Goal: Task Accomplishment & Management: Use online tool/utility

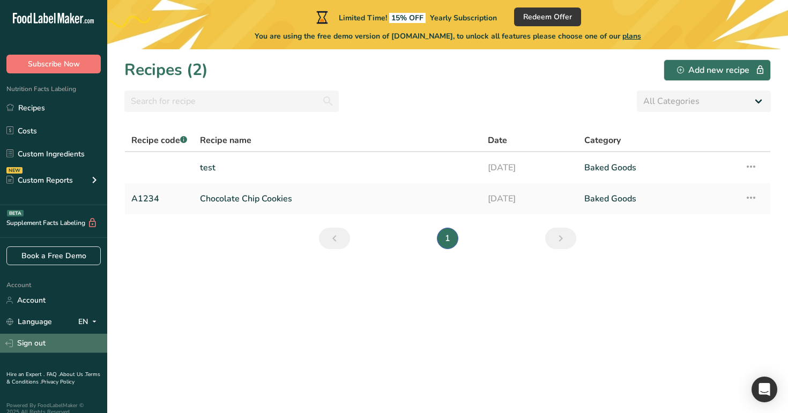
click at [71, 347] on link "Sign out" at bounding box center [53, 343] width 107 height 19
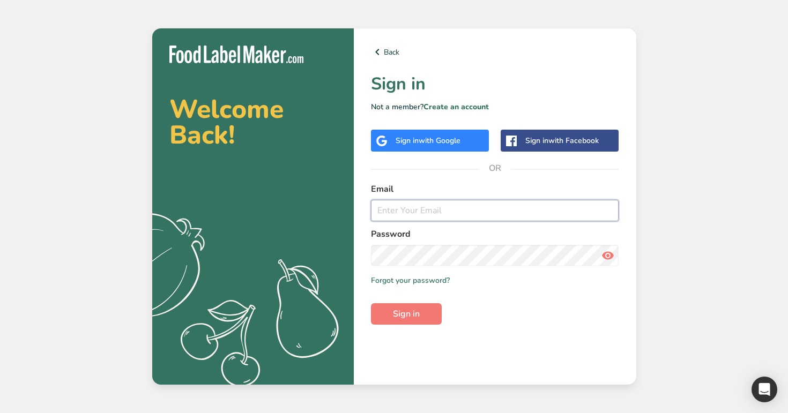
click at [400, 213] on input "email" at bounding box center [495, 210] width 248 height 21
type input "admin@test.com"
click at [371, 303] on button "Sign in" at bounding box center [406, 313] width 71 height 21
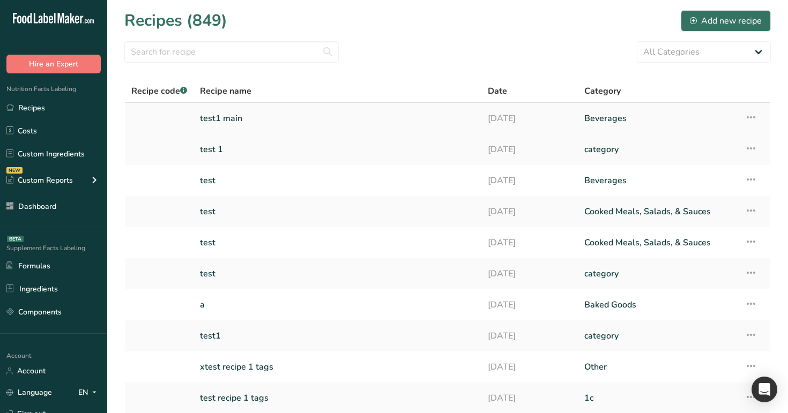
click at [266, 125] on link "test1 main" at bounding box center [337, 118] width 275 height 23
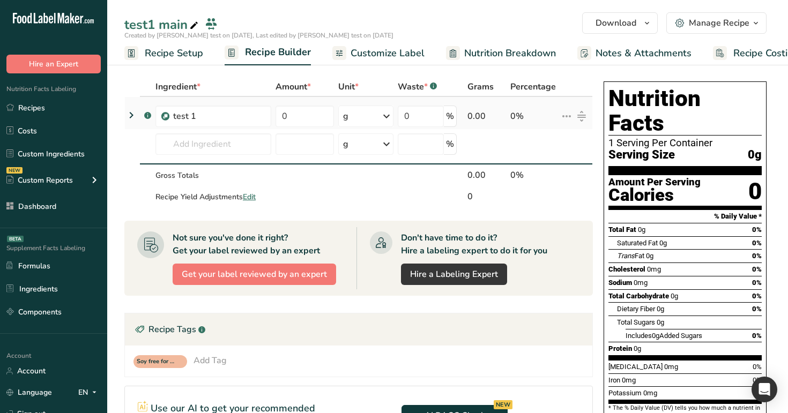
click at [128, 113] on icon at bounding box center [131, 115] width 13 height 19
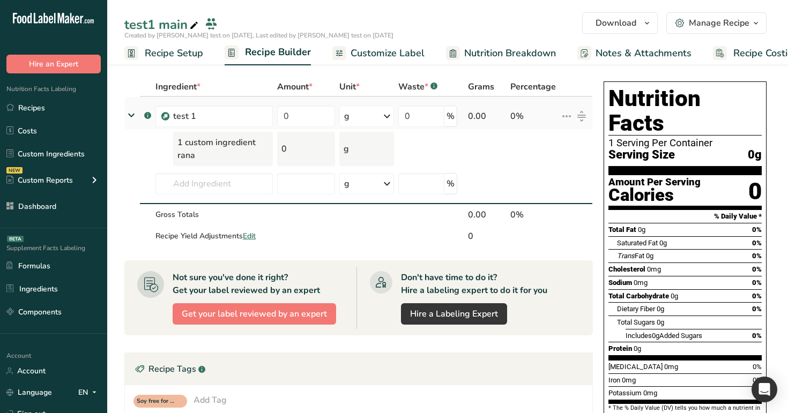
click at [128, 113] on icon at bounding box center [131, 115] width 19 height 13
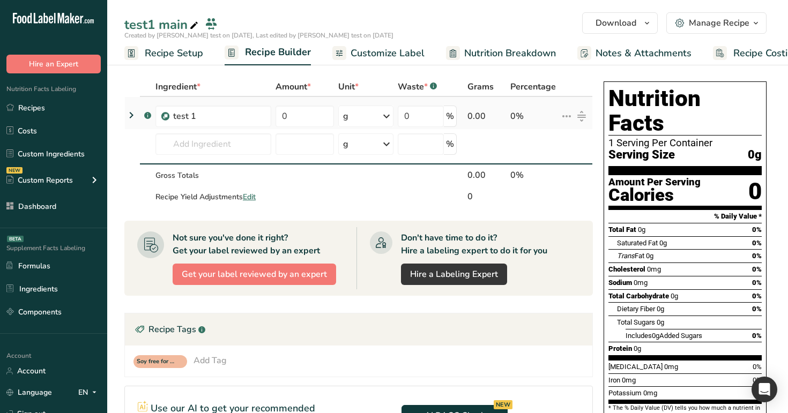
click at [128, 113] on icon at bounding box center [131, 115] width 13 height 19
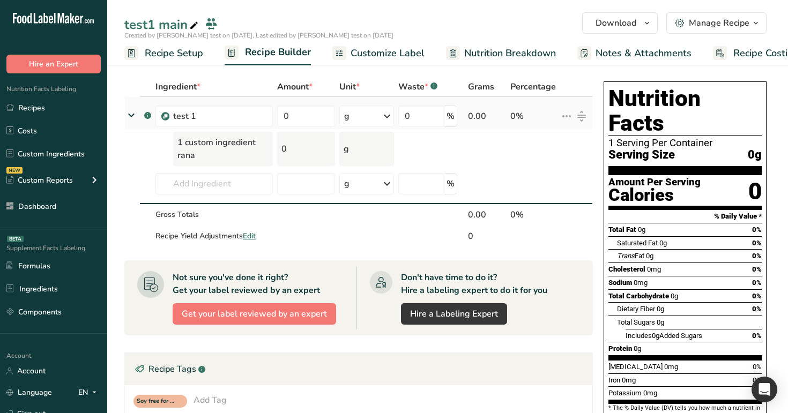
click at [128, 113] on icon at bounding box center [131, 115] width 19 height 13
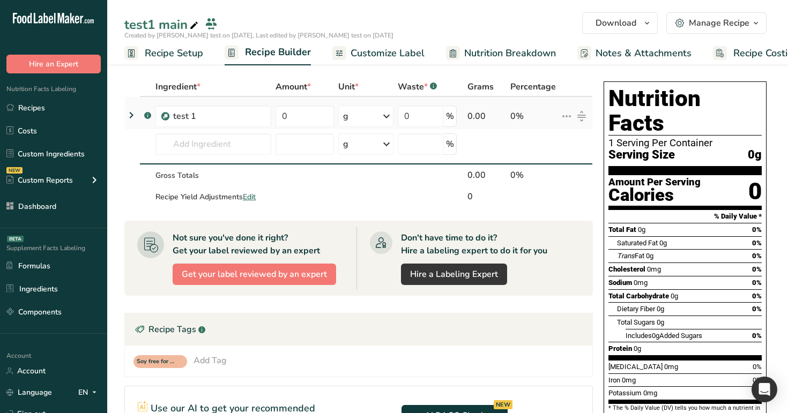
click at [128, 113] on icon at bounding box center [131, 115] width 13 height 19
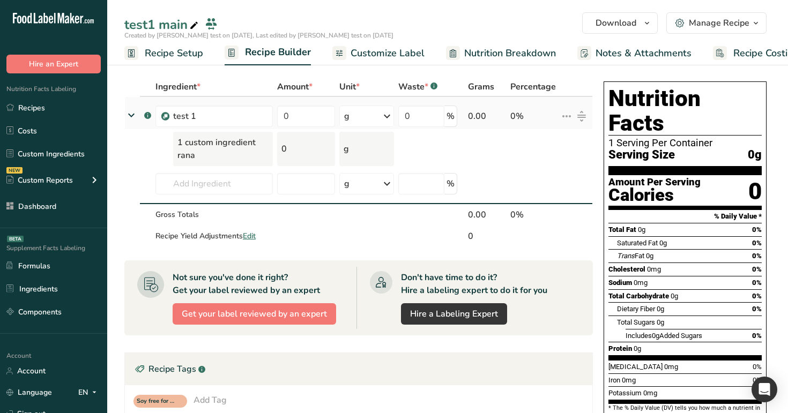
click at [128, 113] on icon at bounding box center [131, 115] width 19 height 13
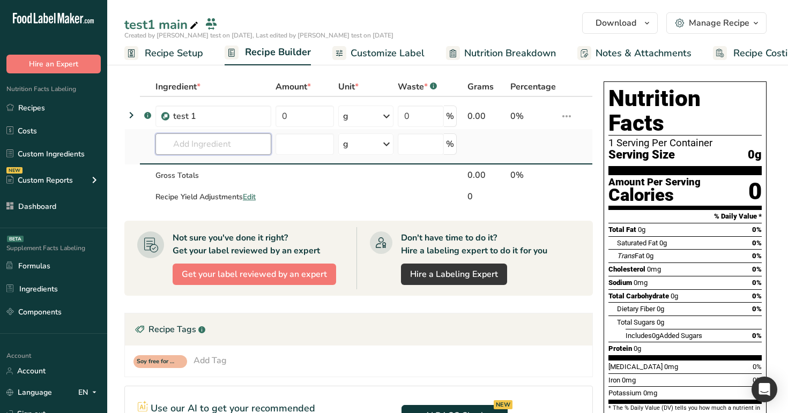
click at [191, 147] on input "text" at bounding box center [213, 143] width 116 height 21
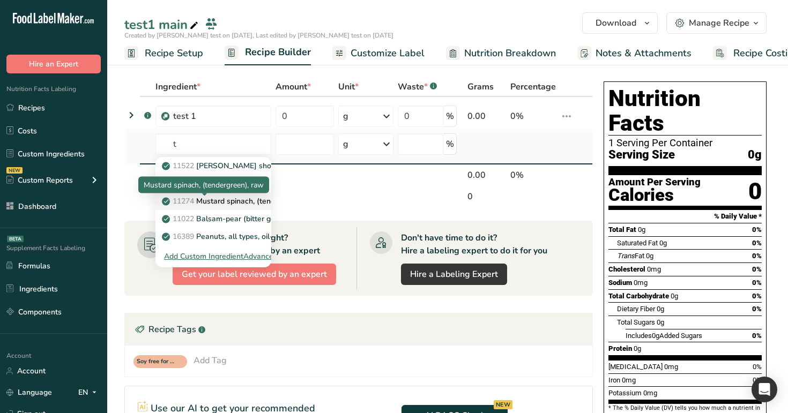
click at [218, 199] on p "11274 Mustard spinach, (tendergreen), raw" at bounding box center [243, 201] width 158 height 11
type input "Mustard spinach, (tendergreen), raw"
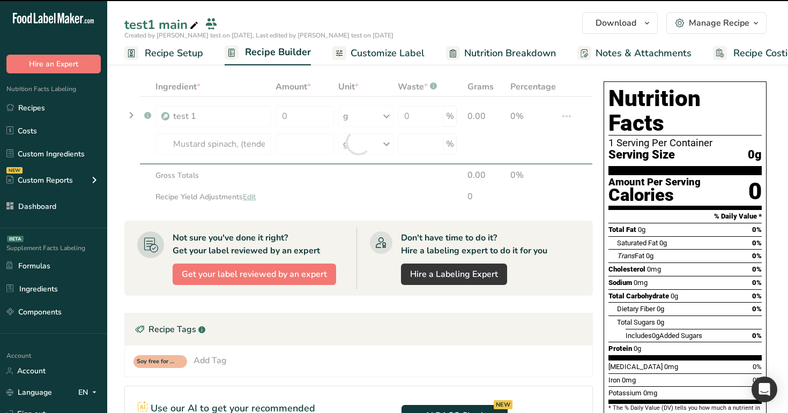
type input "0"
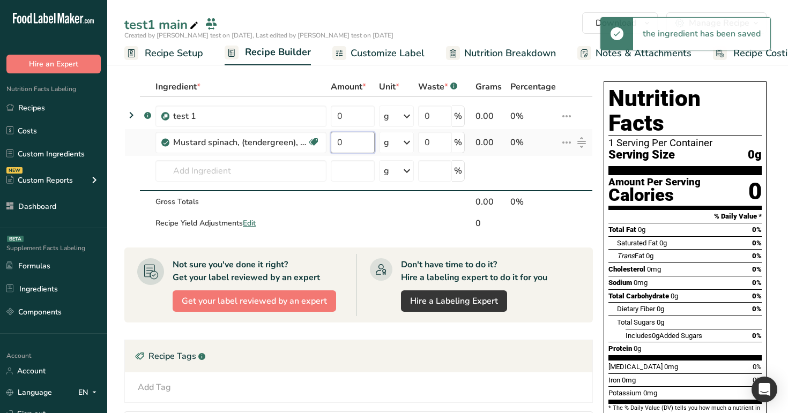
click at [344, 135] on input "0" at bounding box center [353, 142] width 44 height 21
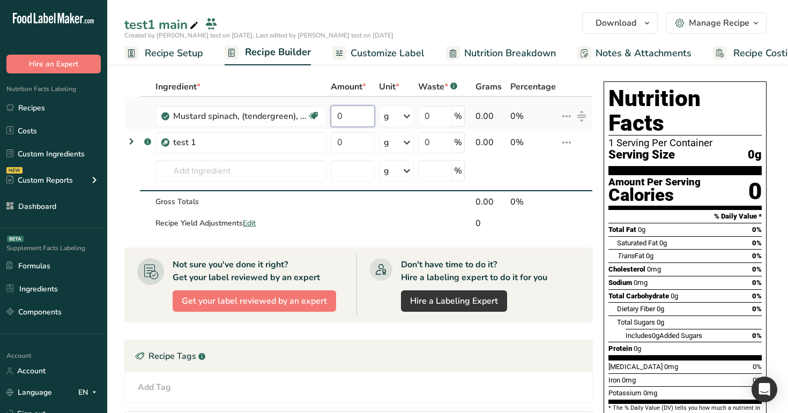
click at [354, 120] on input "0" at bounding box center [353, 116] width 44 height 21
type input "1"
click at [355, 144] on div "Ingredient * Amount * Unit * Waste * .a-a{fill:#347362;}.b-a{fill:#fff;} Grams …" at bounding box center [358, 156] width 469 height 158
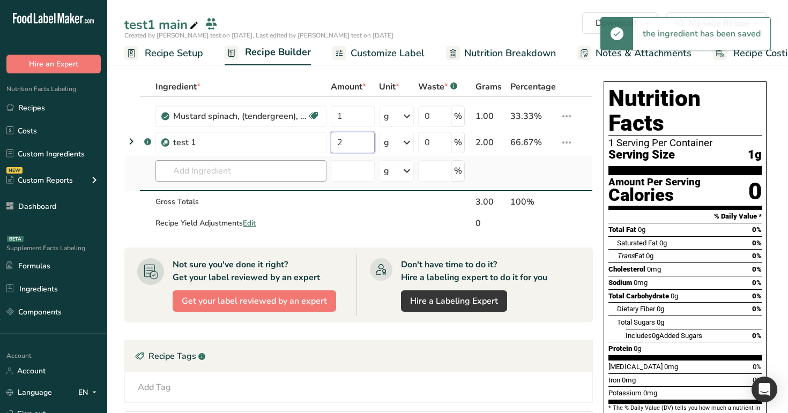
type input "2"
click at [265, 166] on div "Ingredient * Amount * Unit * Waste * .a-a{fill:#347362;}.b-a{fill:#fff;} Grams …" at bounding box center [358, 156] width 469 height 158
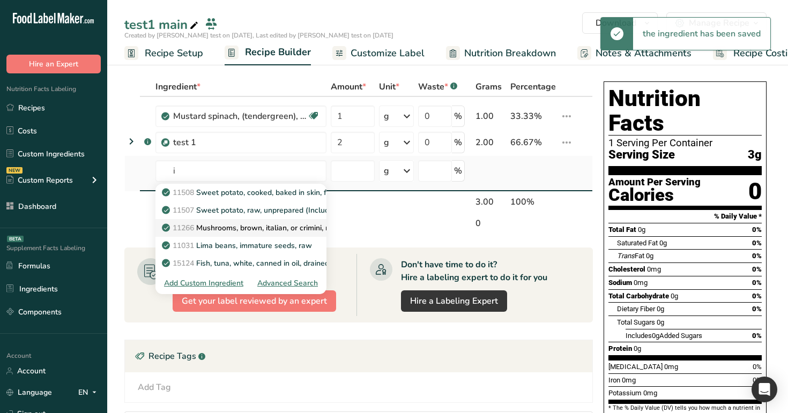
click at [265, 220] on link "11266 Mushrooms, brown, italian, or crimini, raw" at bounding box center [240, 228] width 171 height 18
type input "Mushrooms, brown, italian, or crimini, raw"
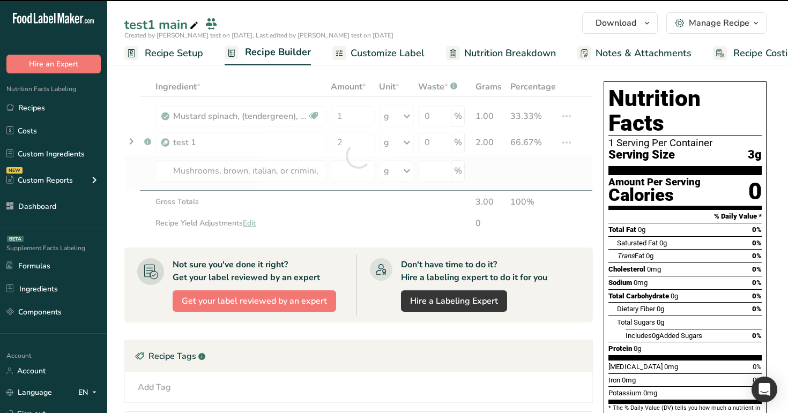
type input "0"
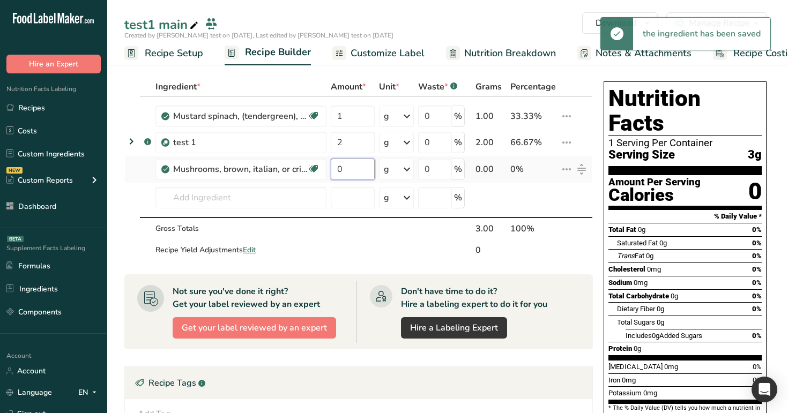
click at [356, 165] on input "0" at bounding box center [353, 169] width 44 height 21
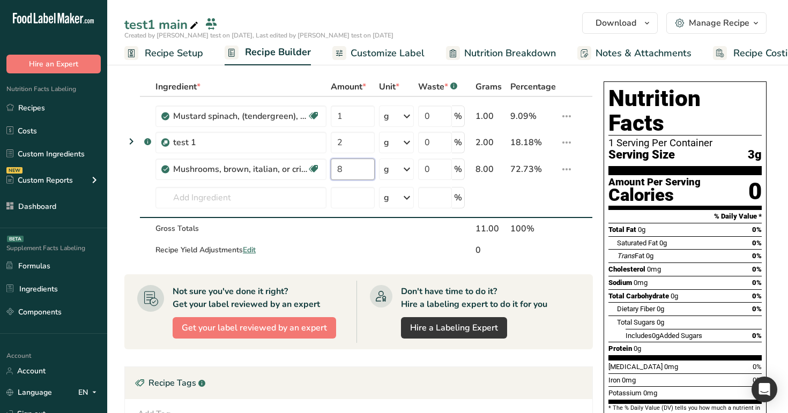
type input "8"
click at [508, 71] on section "Ingredient * Amount * Unit * Waste * .a-a{fill:#347362;}.b-a{fill:#fff;} Grams …" at bounding box center [447, 363] width 681 height 615
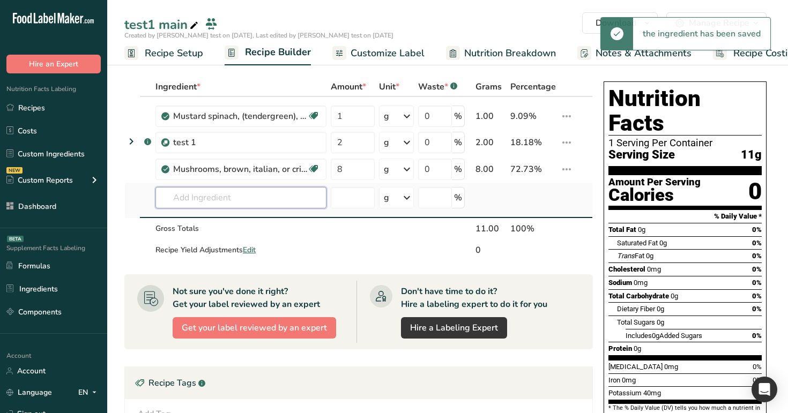
click at [244, 200] on input "text" at bounding box center [240, 197] width 171 height 21
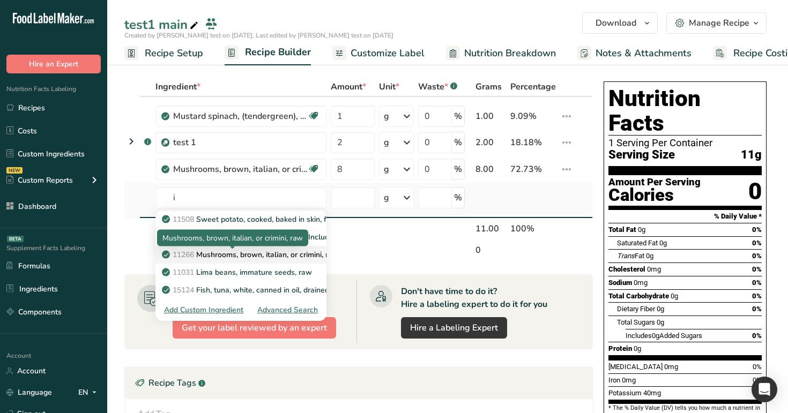
click at [233, 258] on p "11266 Mushrooms, brown, italian, or crimini, raw" at bounding box center [251, 254] width 175 height 11
type input "Mushrooms, brown, italian, or crimini, raw"
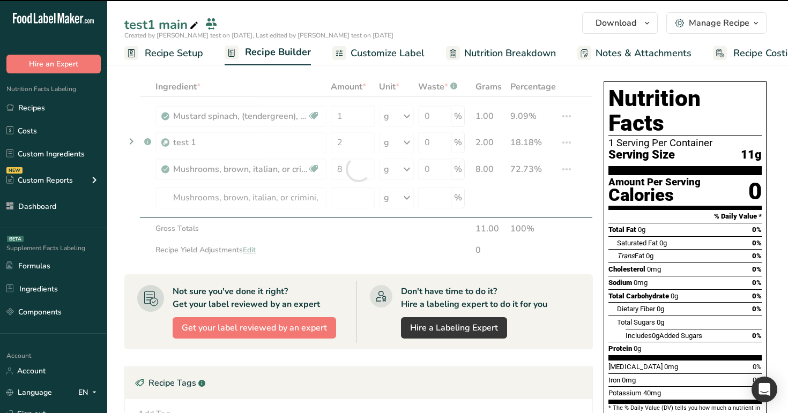
type input "0"
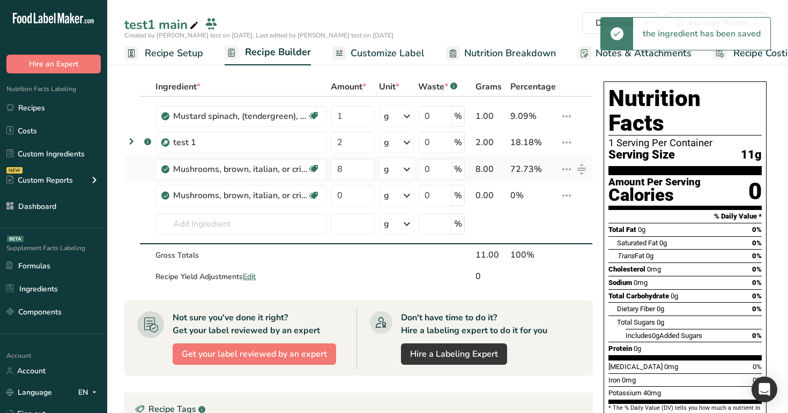
drag, startPoint x: 569, startPoint y: 194, endPoint x: 570, endPoint y: 180, distance: 14.0
click at [570, 180] on tbody "Mustard spinach, (tendergreen), raw Source of Antioxidants Good for Eye health …" at bounding box center [358, 192] width 467 height 191
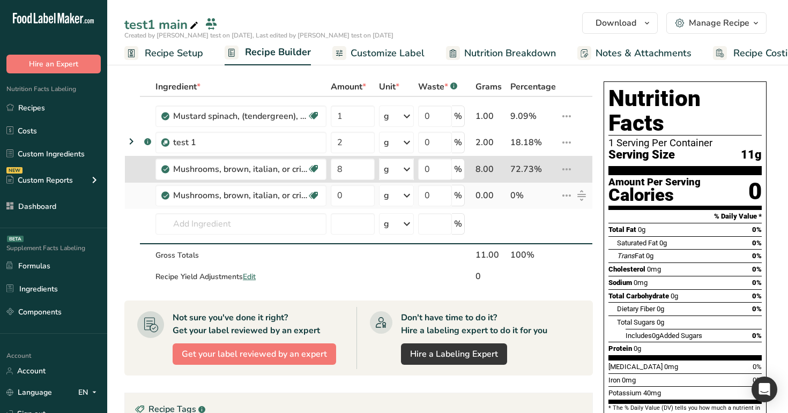
type input "0"
type input "8"
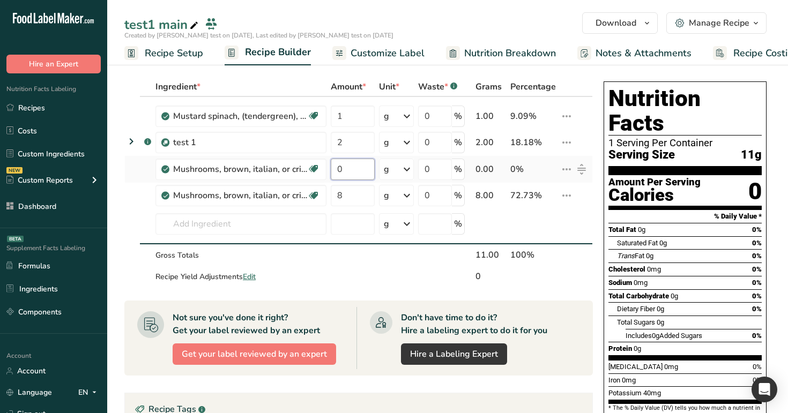
click at [351, 168] on input "0" at bounding box center [353, 169] width 44 height 21
type input "9"
click at [422, 24] on div "test1 main" at bounding box center [447, 24] width 681 height 19
click at [130, 138] on icon at bounding box center [131, 141] width 13 height 19
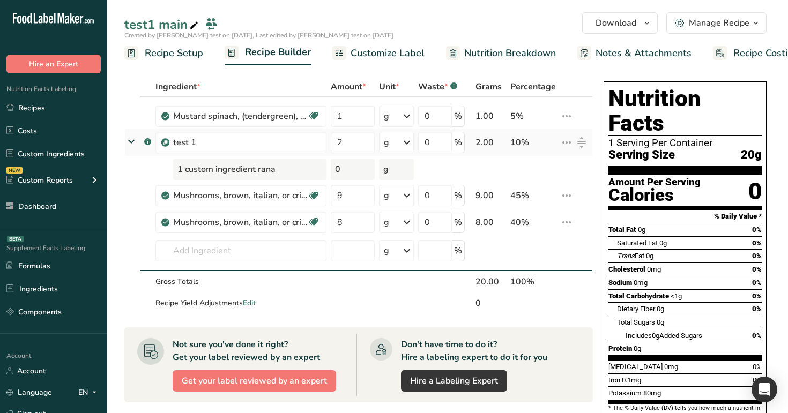
click at [569, 144] on icon at bounding box center [566, 142] width 13 height 19
click at [558, 168] on div "Edit" at bounding box center [538, 164] width 51 height 12
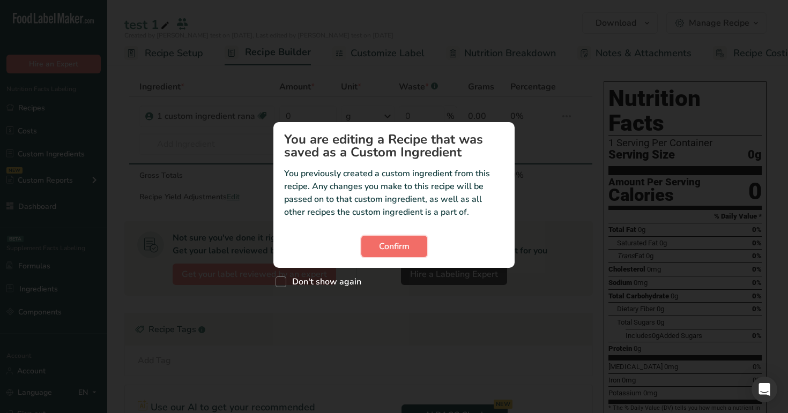
click at [381, 246] on span "Confirm" at bounding box center [394, 246] width 31 height 13
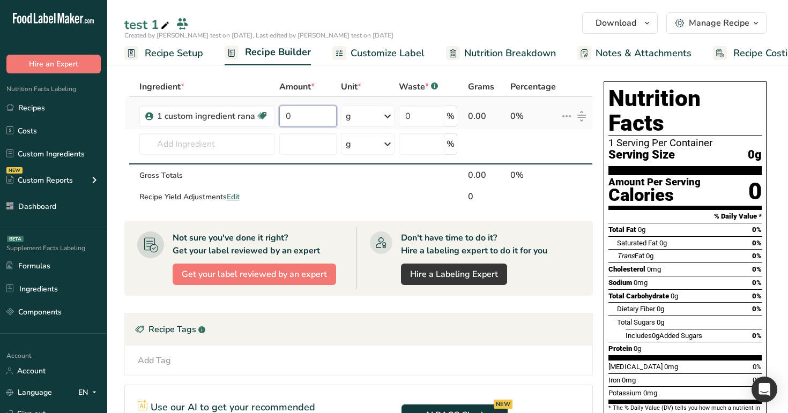
click at [293, 114] on input "0" at bounding box center [307, 116] width 57 height 21
type input "2"
click at [362, 19] on div "test 1" at bounding box center [447, 24] width 681 height 19
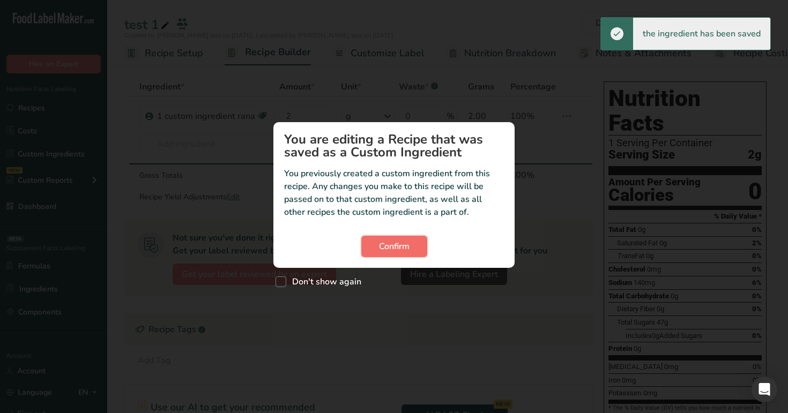
click at [400, 248] on span "Confirm" at bounding box center [394, 246] width 31 height 13
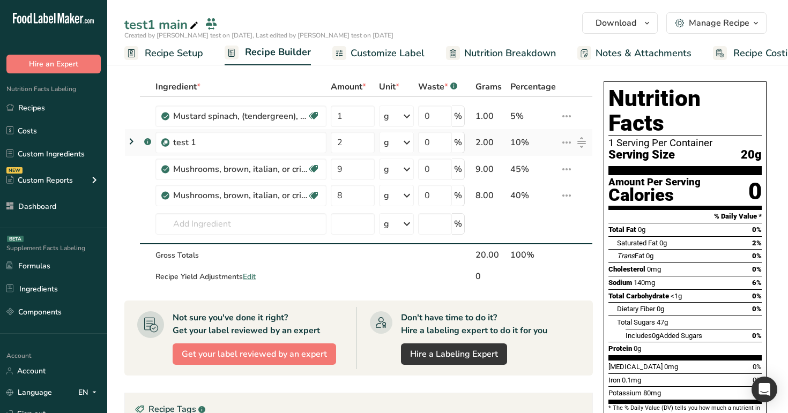
click at [126, 136] on icon at bounding box center [131, 141] width 13 height 19
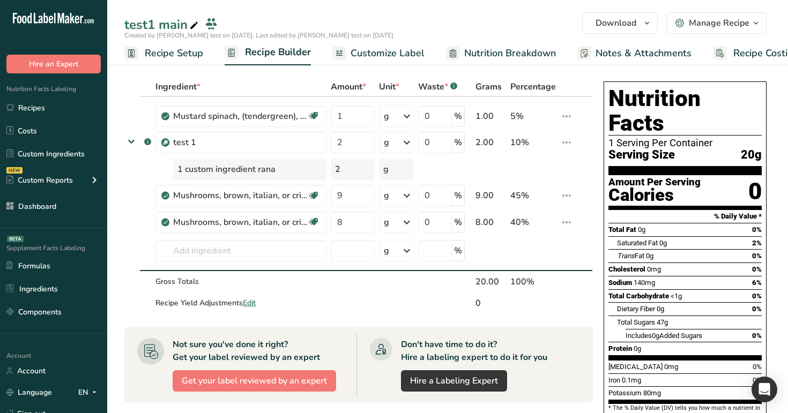
click at [389, 55] on span "Customize Label" at bounding box center [388, 53] width 74 height 14
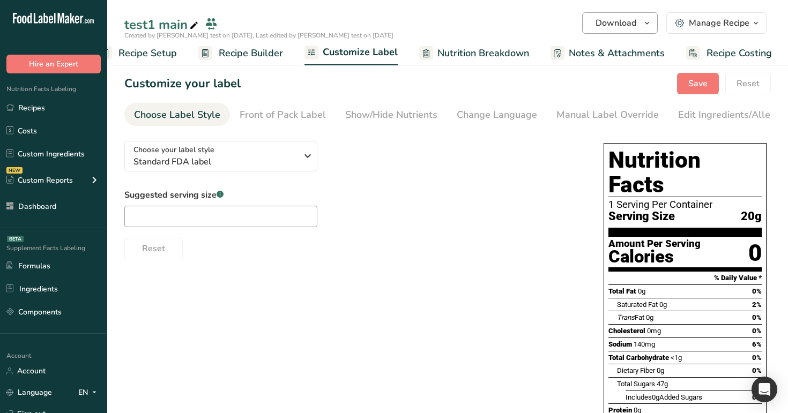
scroll to position [0, 27]
click at [259, 158] on span "Standard FDA label" at bounding box center [214, 161] width 163 height 13
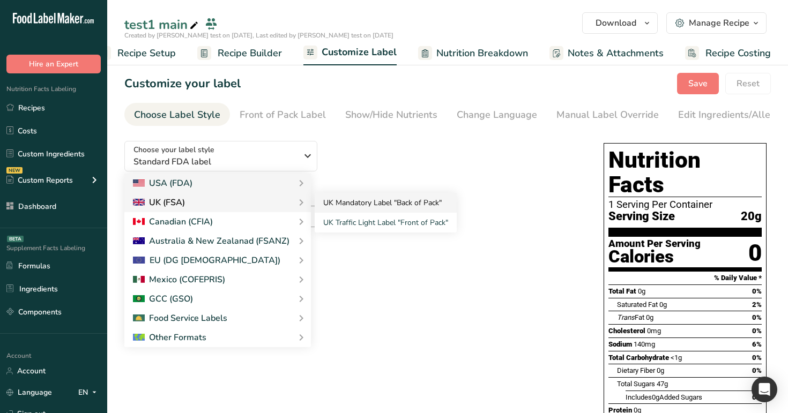
click at [363, 210] on link "UK Mandatory Label "Back of Pack"" at bounding box center [386, 203] width 142 height 20
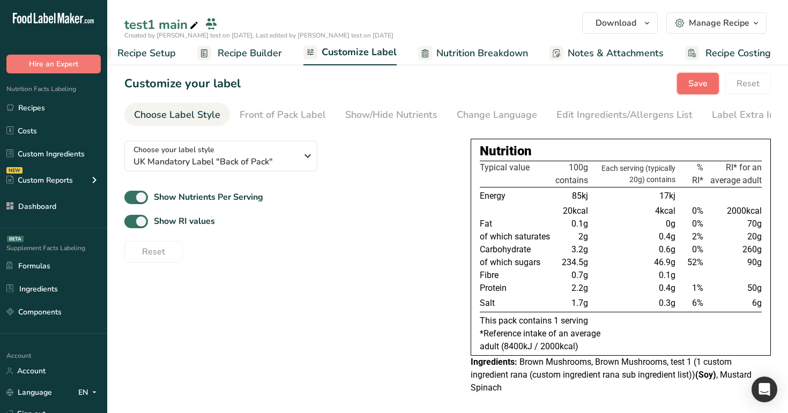
click at [690, 87] on span "Save" at bounding box center [697, 83] width 19 height 13
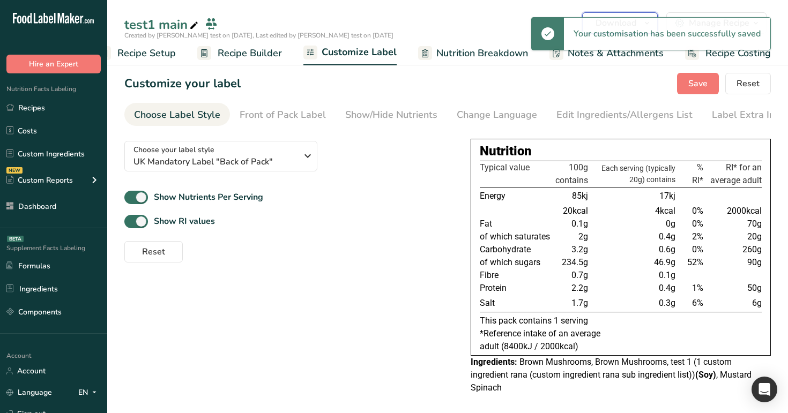
click at [651, 12] on button "Download" at bounding box center [620, 22] width 76 height 21
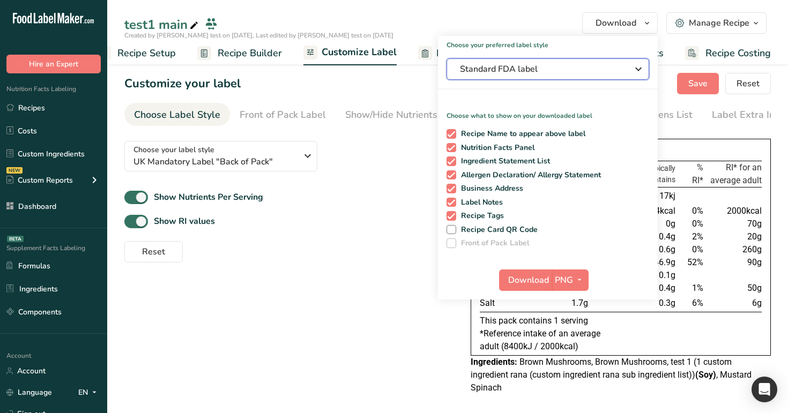
click at [584, 72] on span "Standard FDA label" at bounding box center [540, 69] width 161 height 13
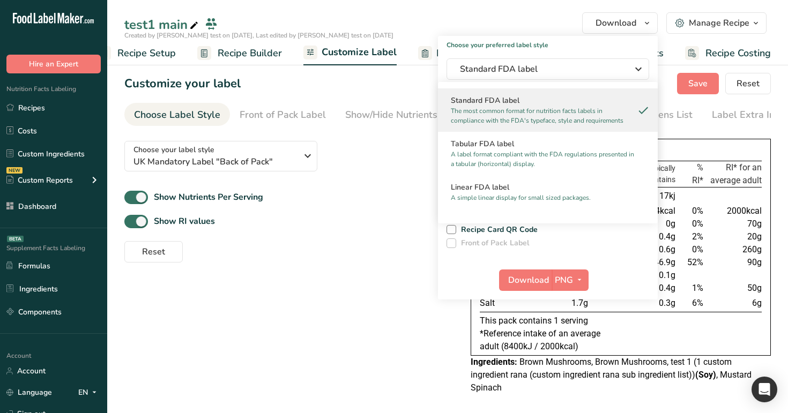
click at [568, 104] on h2 "Standard FDA label" at bounding box center [548, 100] width 194 height 11
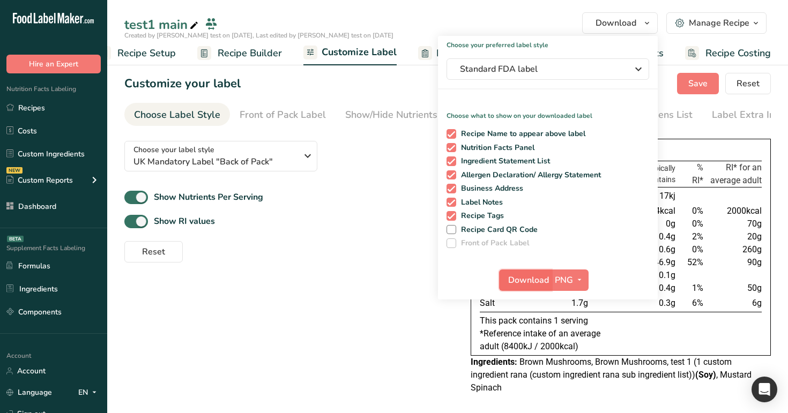
click at [547, 275] on span "Download" at bounding box center [528, 280] width 41 height 13
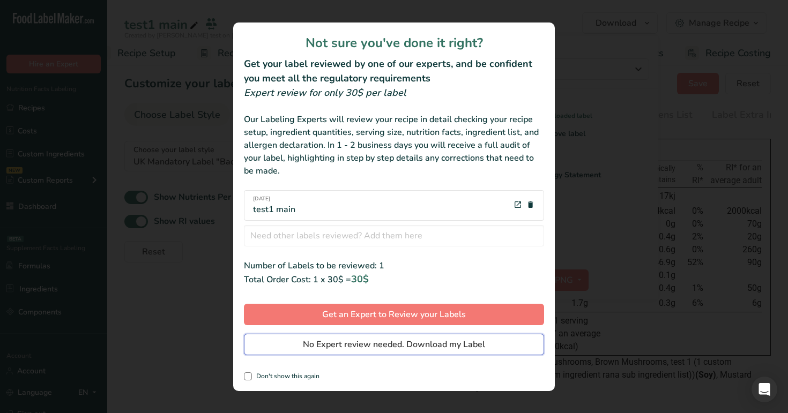
click at [449, 344] on span "No Expert review needed. Download my Label" at bounding box center [394, 344] width 182 height 13
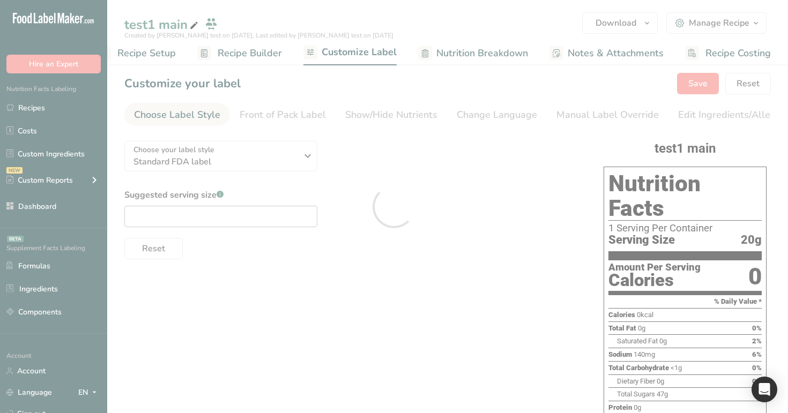
scroll to position [0, 0]
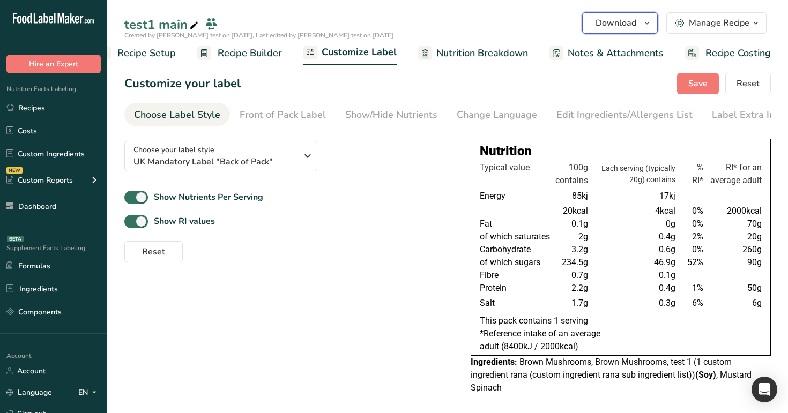
click at [634, 26] on span "Download" at bounding box center [616, 23] width 41 height 13
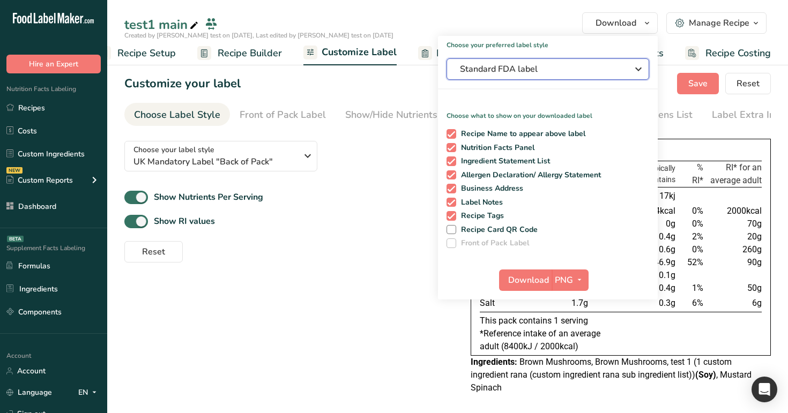
click at [575, 62] on button "Standard FDA label" at bounding box center [548, 68] width 203 height 21
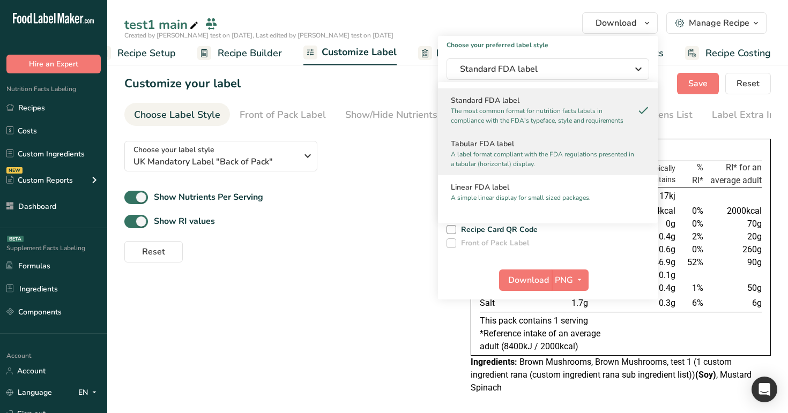
click at [553, 147] on h2 "Tabular FDA label" at bounding box center [548, 143] width 194 height 11
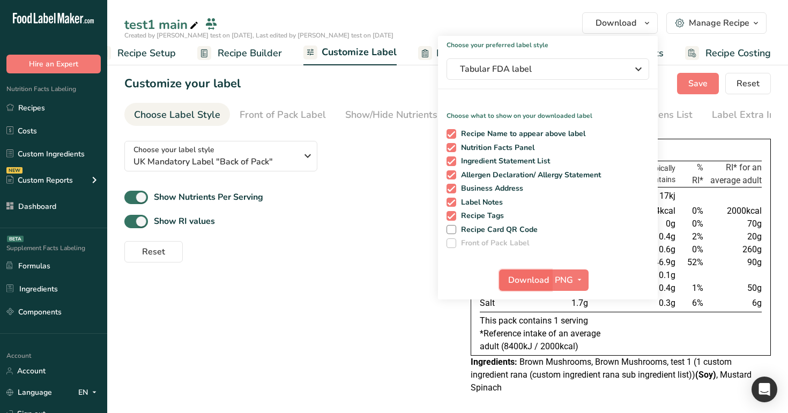
click at [528, 277] on span "Download" at bounding box center [528, 280] width 41 height 13
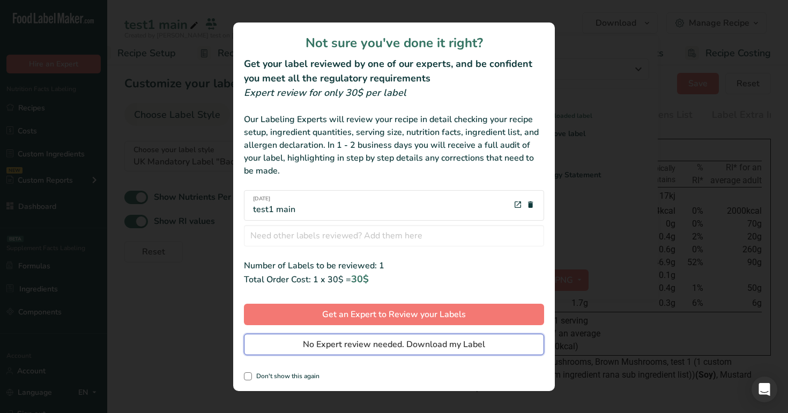
click at [448, 344] on span "No Expert review needed. Download my Label" at bounding box center [394, 344] width 182 height 13
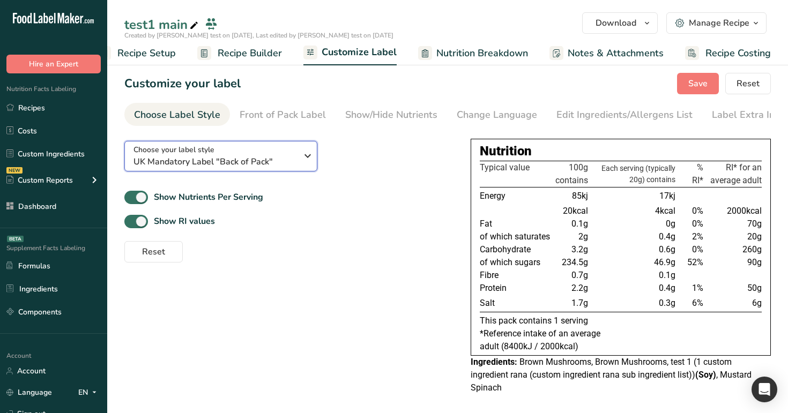
click at [245, 157] on div "Choose your label style UK Mandatory Label "Back of Pack"" at bounding box center [214, 156] width 163 height 24
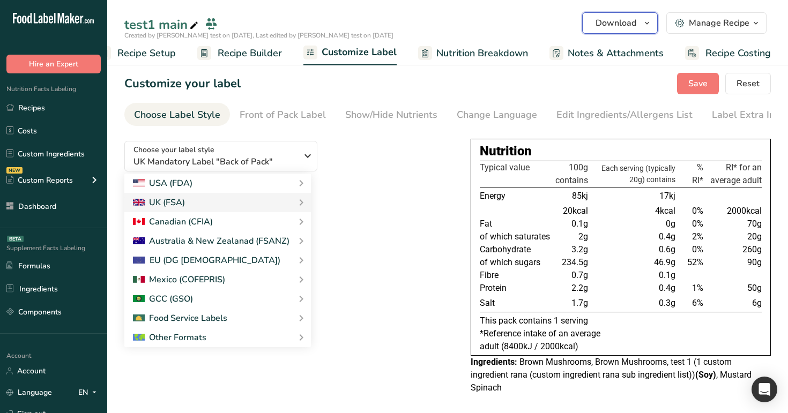
click at [624, 16] on button "Download" at bounding box center [620, 22] width 76 height 21
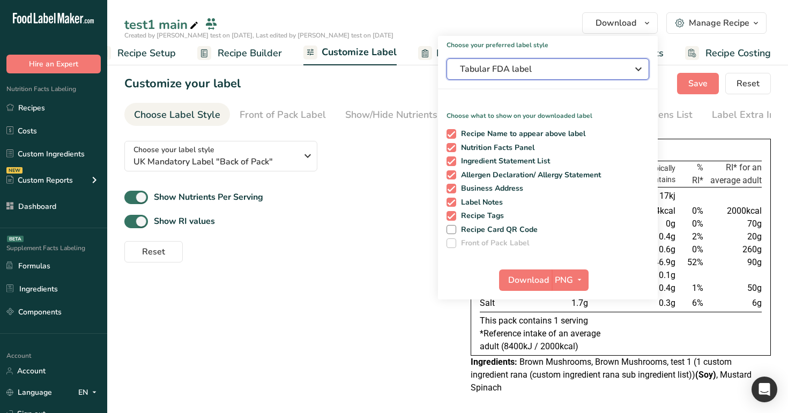
click at [583, 66] on span "Tabular FDA label" at bounding box center [540, 69] width 161 height 13
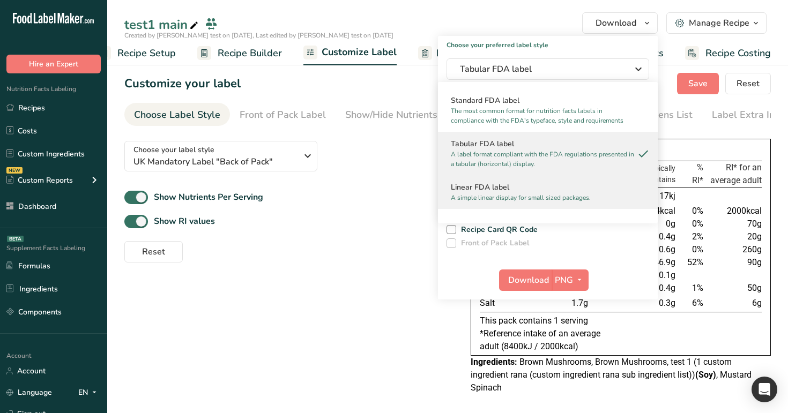
click at [571, 190] on h2 "Linear FDA label" at bounding box center [548, 187] width 194 height 11
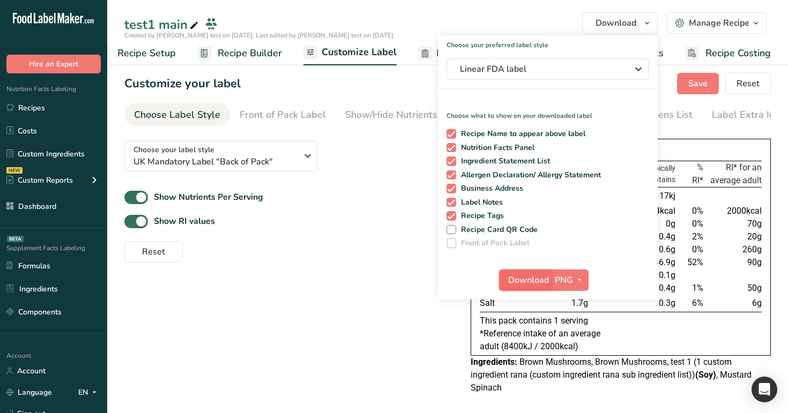
click at [539, 283] on span "Download" at bounding box center [528, 280] width 41 height 13
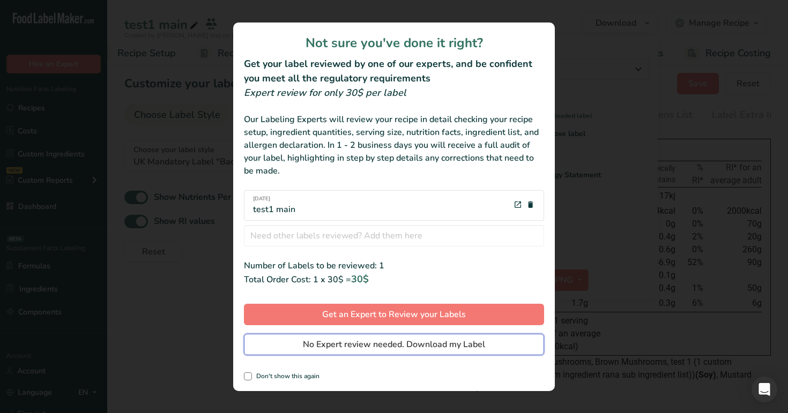
click at [475, 347] on span "No Expert review needed. Download my Label" at bounding box center [394, 344] width 182 height 13
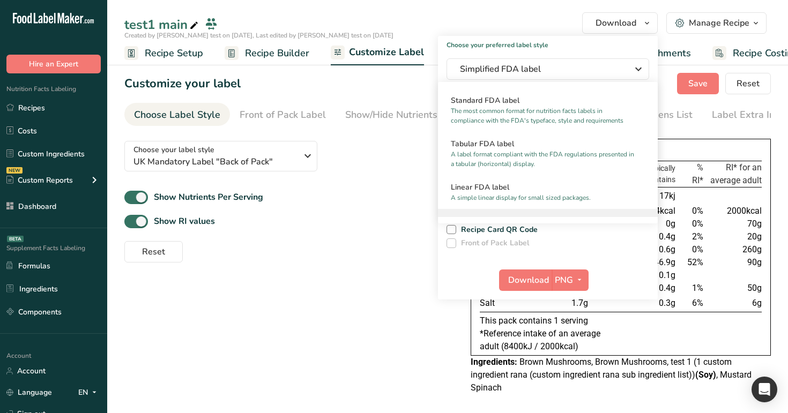
scroll to position [0, 27]
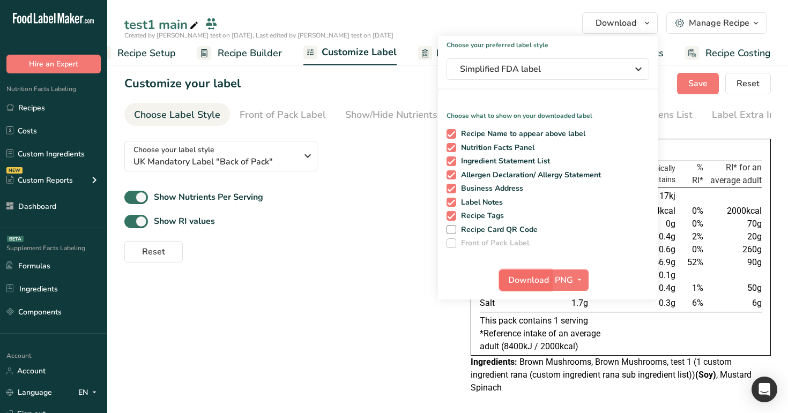
click at [531, 278] on span "Download" at bounding box center [528, 280] width 41 height 13
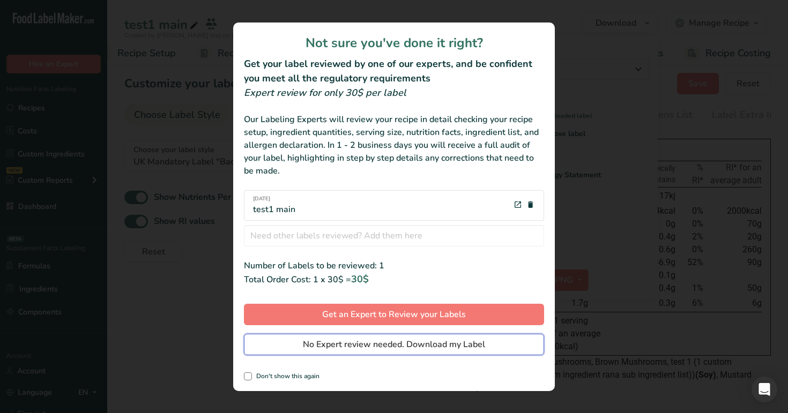
click at [440, 344] on span "No Expert review needed. Download my Label" at bounding box center [394, 344] width 182 height 13
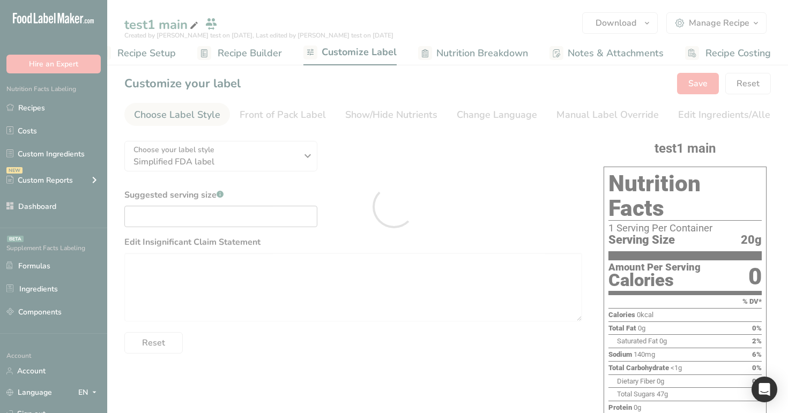
scroll to position [0, 0]
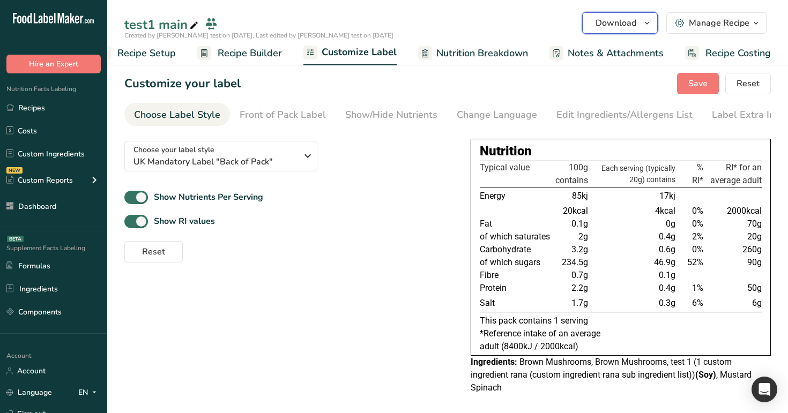
click at [615, 21] on span "Download" at bounding box center [616, 23] width 41 height 13
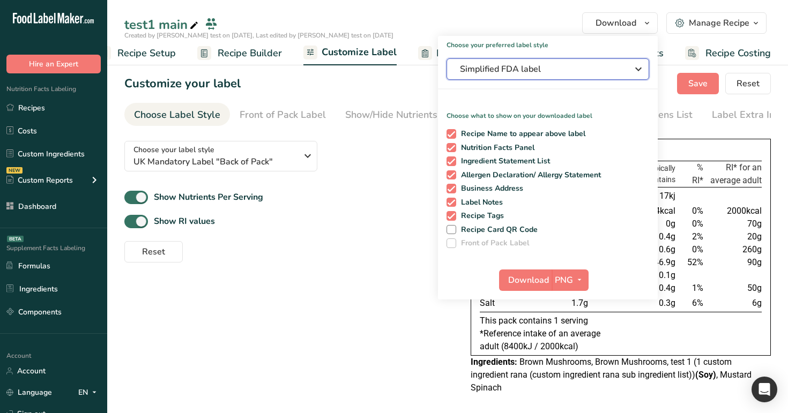
click at [569, 65] on span "Simplified FDA label" at bounding box center [540, 69] width 161 height 13
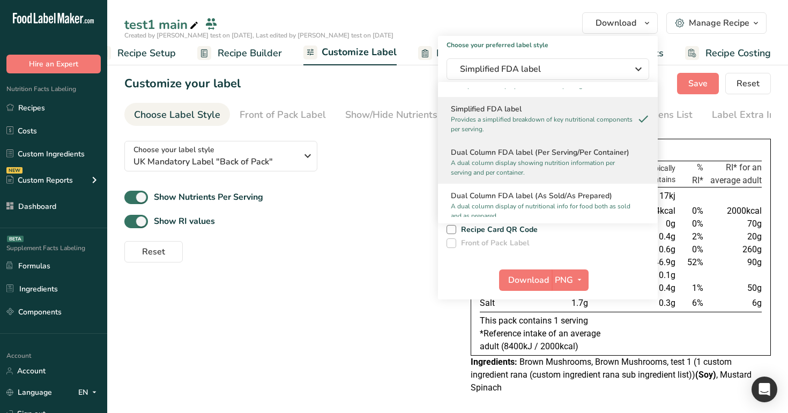
click at [545, 153] on h2 "Dual Column FDA label (Per Serving/Per Container)" at bounding box center [548, 152] width 194 height 11
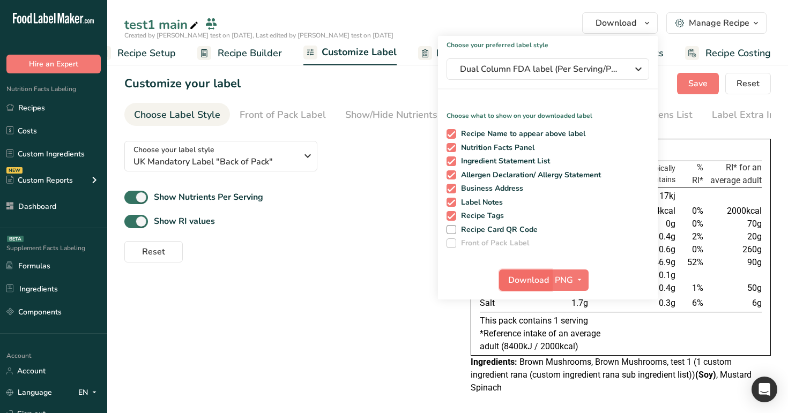
click at [534, 274] on span "Download" at bounding box center [528, 280] width 41 height 13
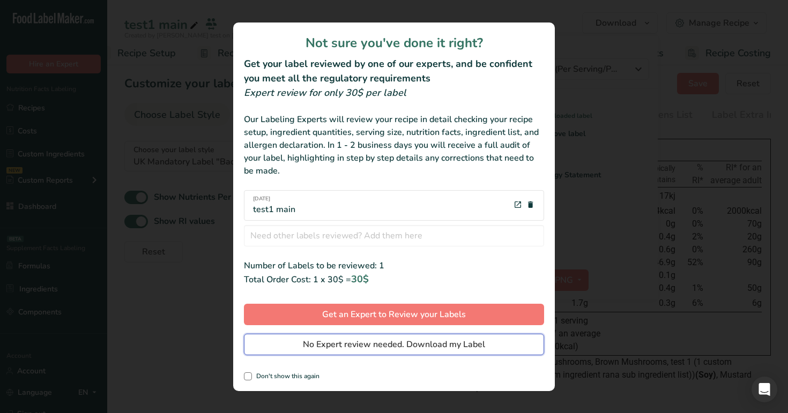
click at [455, 346] on span "No Expert review needed. Download my Label" at bounding box center [394, 344] width 182 height 13
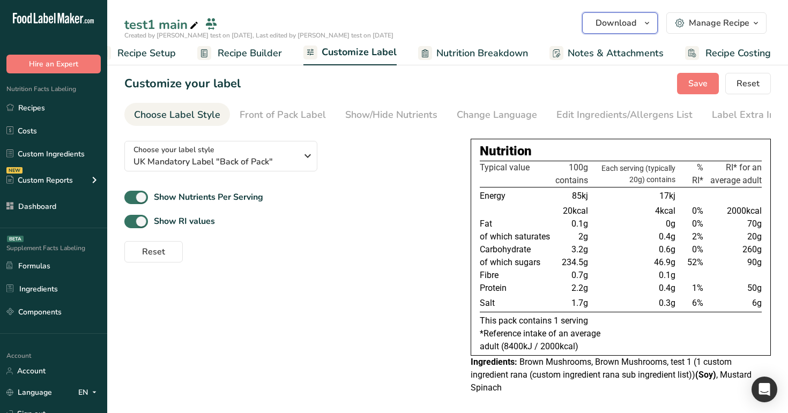
click at [622, 25] on span "Download" at bounding box center [616, 23] width 41 height 13
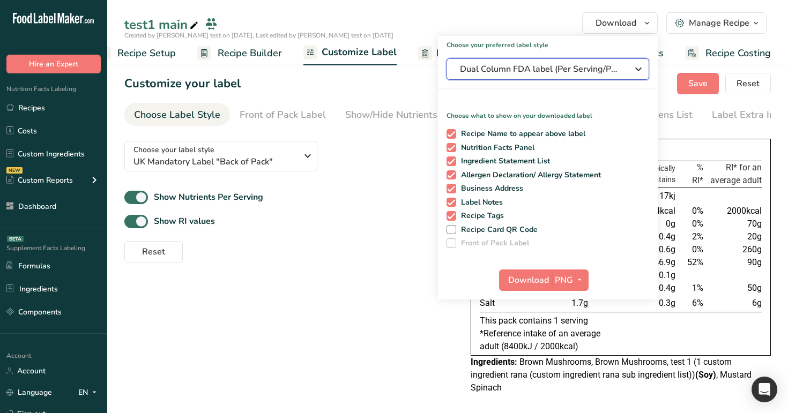
click at [554, 64] on span "Dual Column FDA label (Per Serving/Per Container)" at bounding box center [540, 69] width 161 height 13
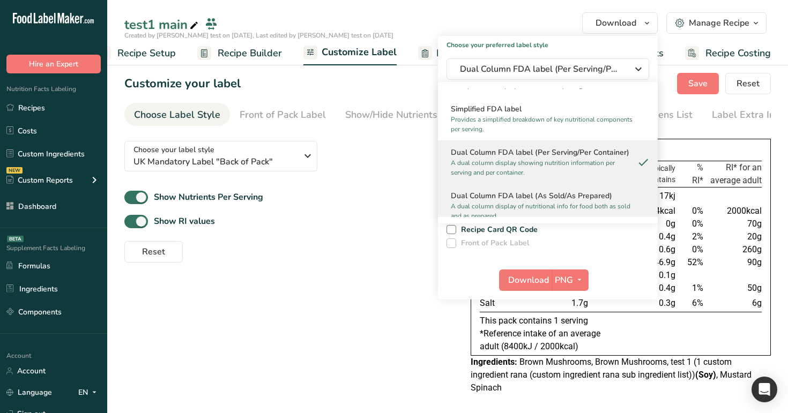
click at [518, 197] on h2 "Dual Column FDA label (As Sold/As Prepared)" at bounding box center [548, 195] width 194 height 11
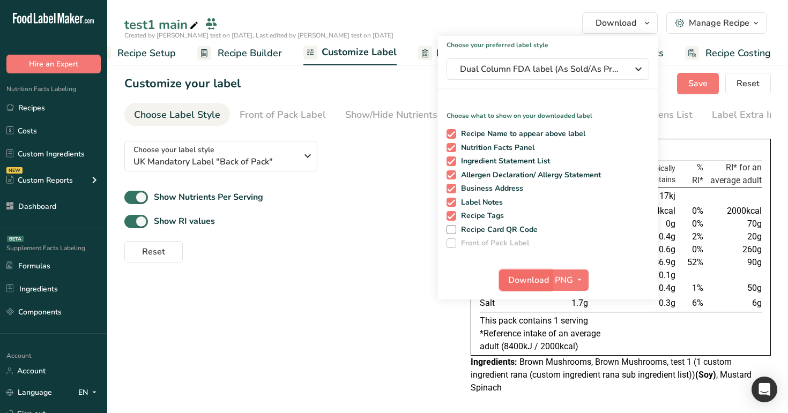
click at [525, 284] on span "Download" at bounding box center [528, 280] width 41 height 13
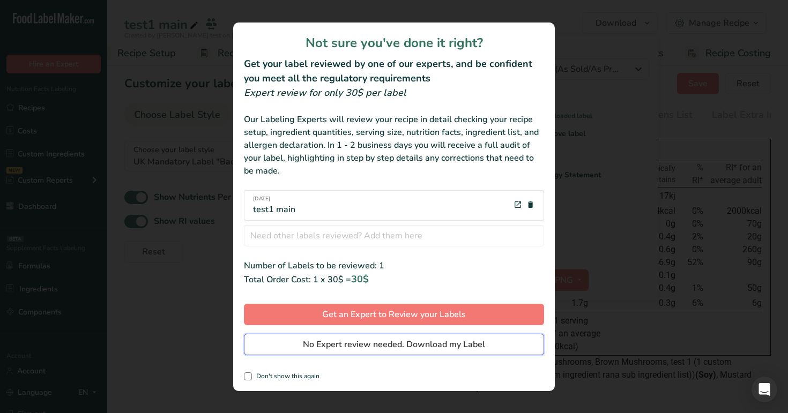
click at [444, 349] on span "No Expert review needed. Download my Label" at bounding box center [394, 344] width 182 height 13
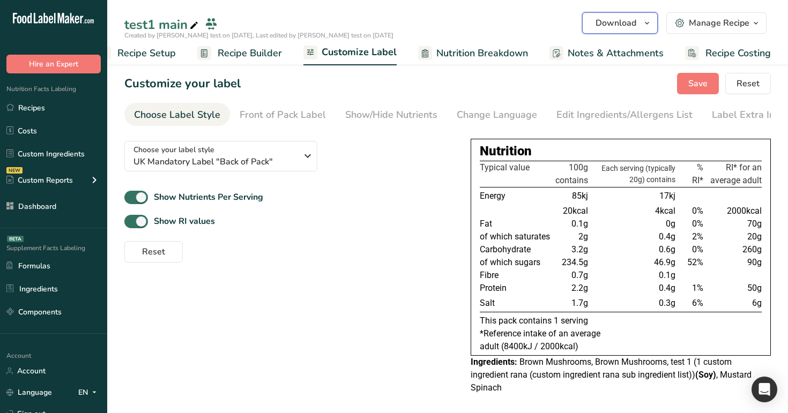
click at [642, 27] on span "button" at bounding box center [647, 23] width 13 height 13
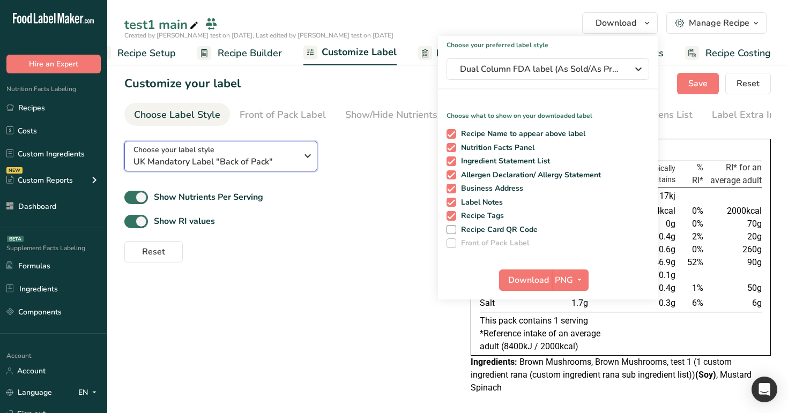
click at [241, 168] on span "UK Mandatory Label "Back of Pack"" at bounding box center [214, 161] width 163 height 13
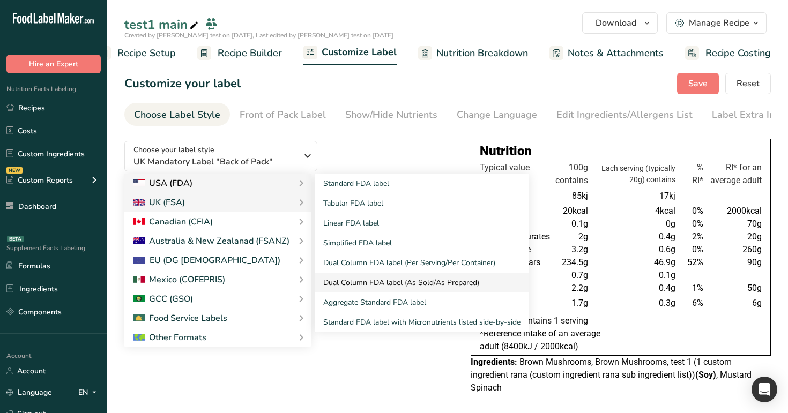
click at [374, 282] on link "Dual Column FDA label (As Sold/As Prepared)" at bounding box center [422, 283] width 214 height 20
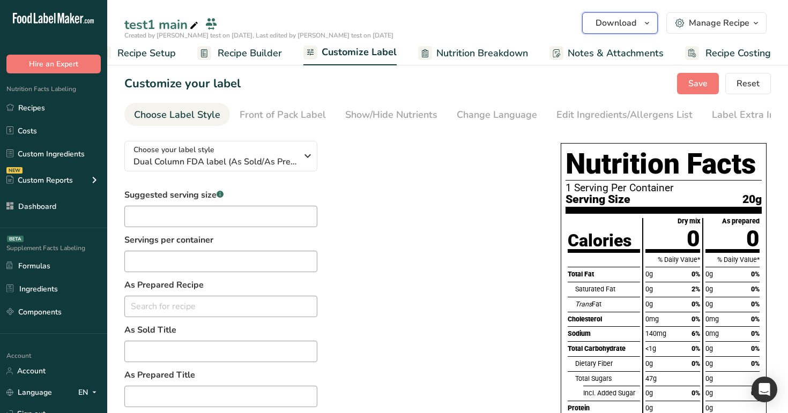
click at [644, 14] on button "Download" at bounding box center [620, 22] width 76 height 21
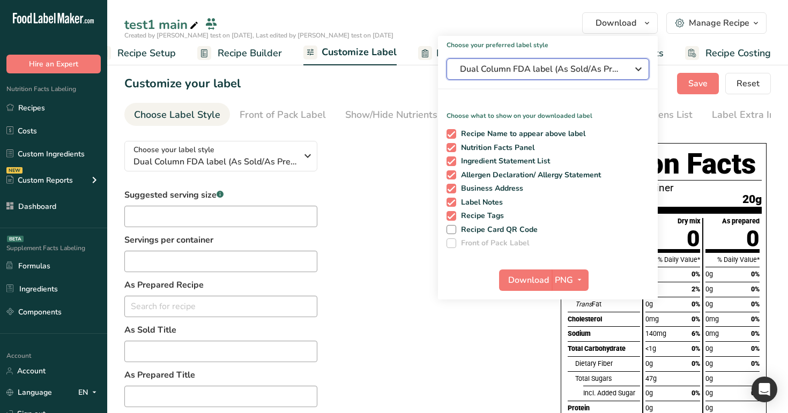
click at [552, 66] on span "Dual Column FDA label (As Sold/As Prepared)" at bounding box center [540, 69] width 161 height 13
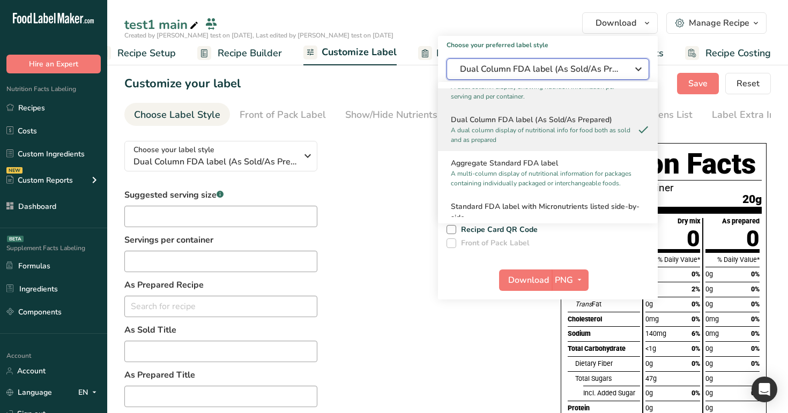
scroll to position [196, 0]
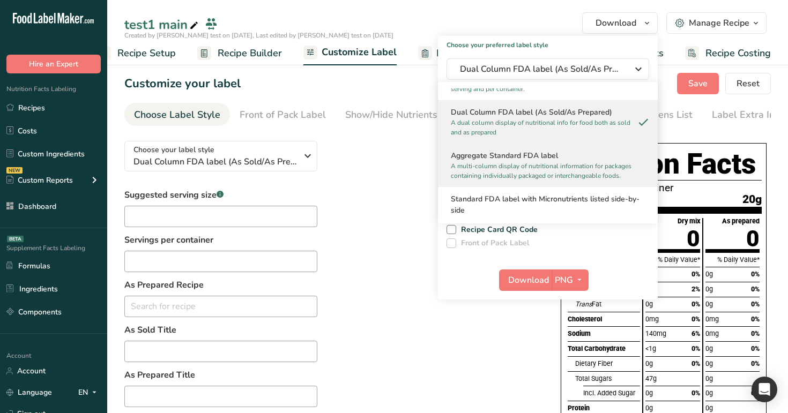
click at [541, 159] on h2 "Aggregate Standard FDA label" at bounding box center [548, 155] width 194 height 11
checkbox input "false"
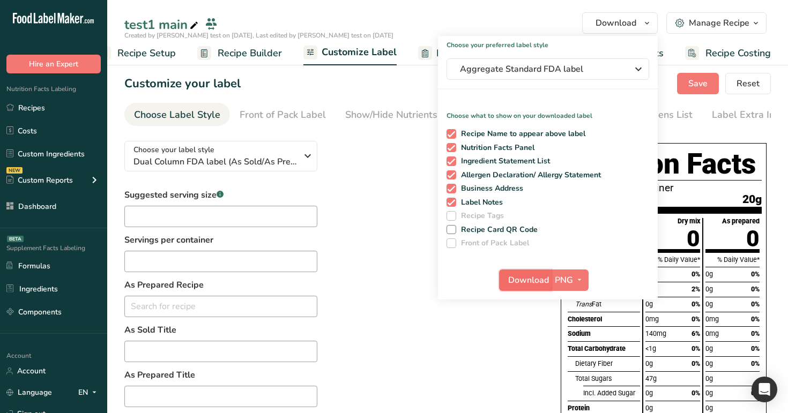
click at [524, 286] on button "Download" at bounding box center [525, 280] width 53 height 21
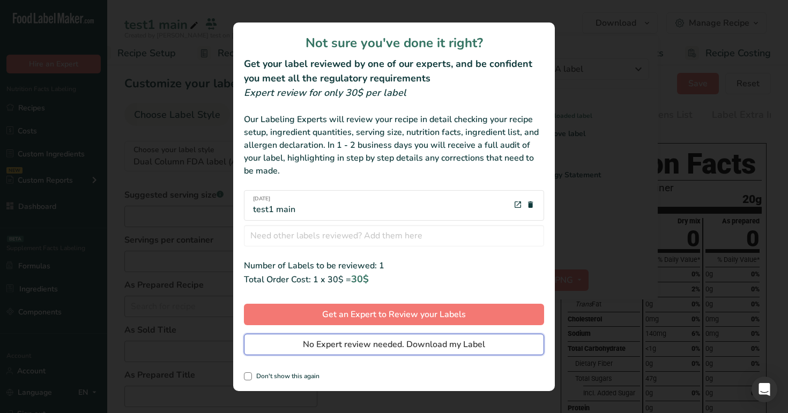
click at [472, 347] on span "No Expert review needed. Download my Label" at bounding box center [394, 344] width 182 height 13
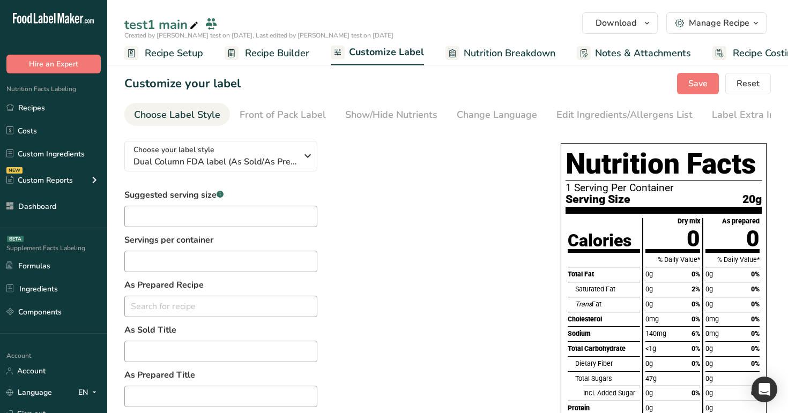
scroll to position [0, 27]
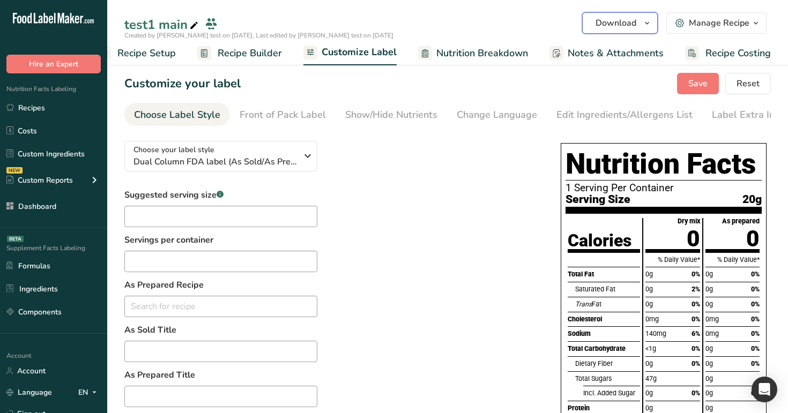
click at [630, 23] on span "Download" at bounding box center [616, 23] width 41 height 13
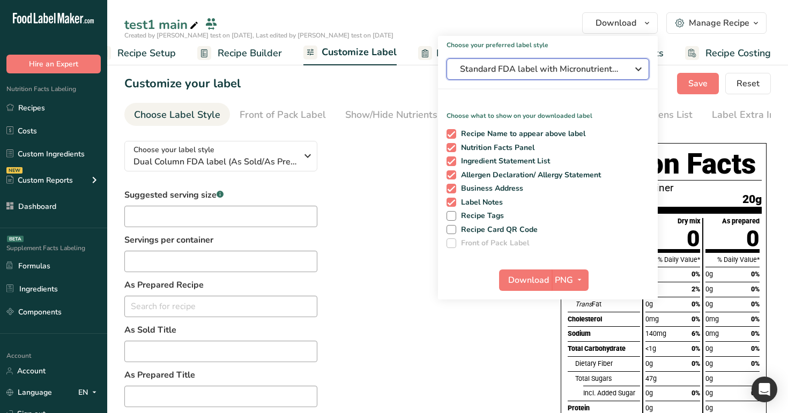
click at [564, 68] on span "Standard FDA label with Micronutrients listed side-by-side" at bounding box center [540, 69] width 161 height 13
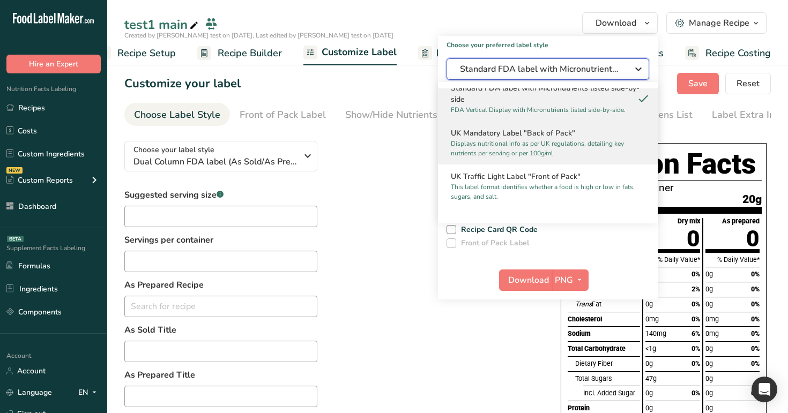
scroll to position [330, 0]
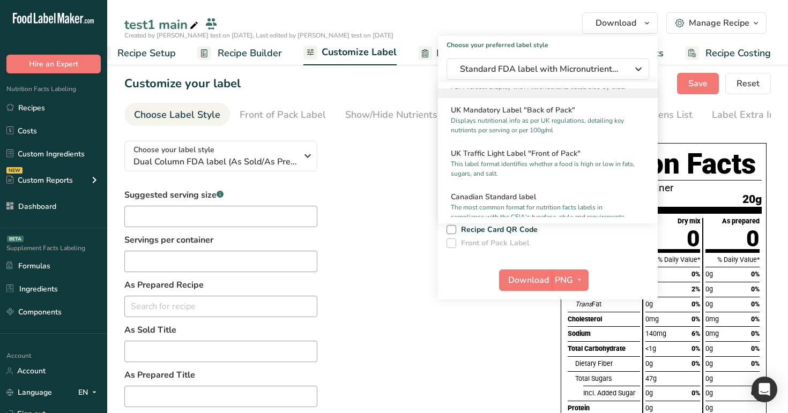
click at [397, 189] on div "Choose your label style Dual Column FDA label (As Sold/As Prepared) USA (FDA) S…" at bounding box center [331, 285] width 415 height 307
